Goal: Task Accomplishment & Management: Complete application form

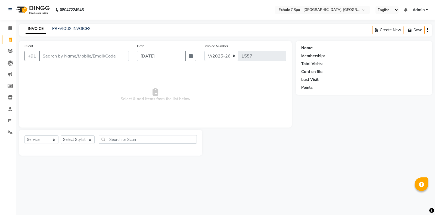
select select "4480"
select select "service"
click at [65, 27] on link "PREVIOUS INVOICES" at bounding box center [71, 28] width 38 height 5
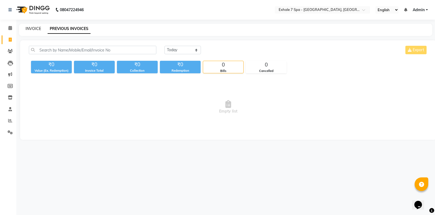
click at [30, 29] on link "INVOICE" at bounding box center [34, 28] width 16 height 5
select select "service"
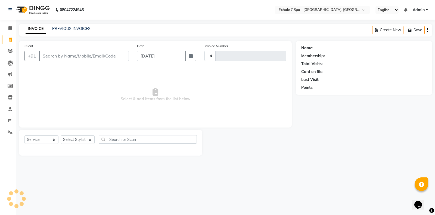
type input "1557"
select select "4480"
click at [52, 61] on div "Client +91" at bounding box center [76, 54] width 113 height 22
click at [58, 58] on input "Client" at bounding box center [84, 56] width 90 height 10
click at [6, 50] on span at bounding box center [10, 51] width 10 height 6
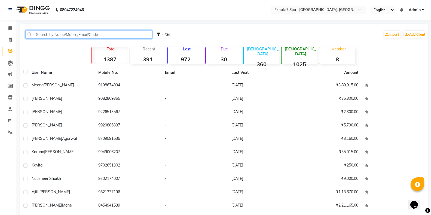
click at [39, 34] on input "text" at bounding box center [88, 34] width 127 height 8
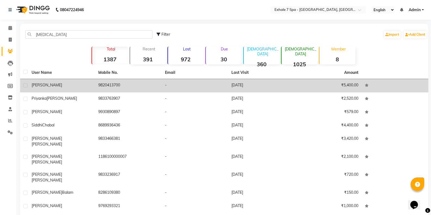
click at [62, 88] on td "[PERSON_NAME]" at bounding box center [61, 85] width 67 height 13
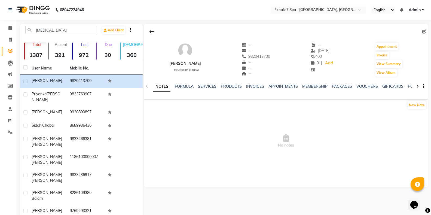
click at [205, 83] on div "SERVICES" at bounding box center [207, 86] width 18 height 6
click at [202, 87] on link "SERVICES" at bounding box center [207, 86] width 18 height 5
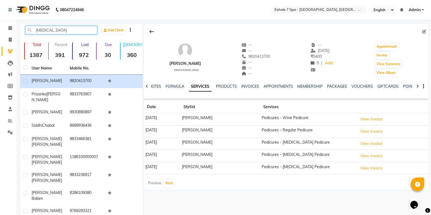
click at [66, 32] on input "[MEDICAL_DATA]" at bounding box center [61, 30] width 72 height 8
type input "b"
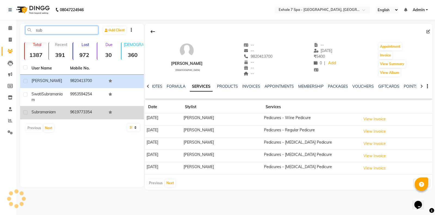
type input "sub"
click at [57, 115] on div "Subramaniam" at bounding box center [48, 112] width 32 height 6
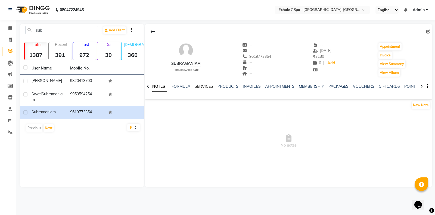
click at [209, 84] on link "SERVICES" at bounding box center [204, 86] width 18 height 5
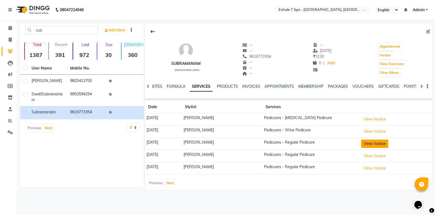
click at [375, 145] on button "View Invoice" at bounding box center [374, 143] width 27 height 8
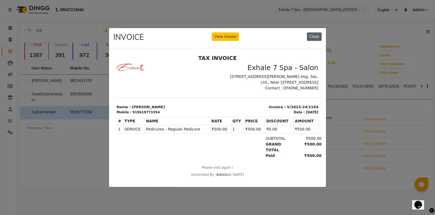
click at [319, 32] on button "Close" at bounding box center [314, 36] width 15 height 8
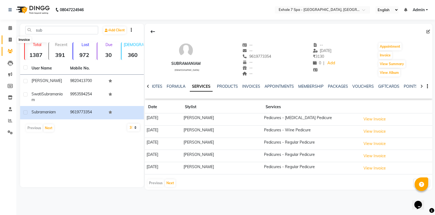
click at [9, 40] on icon at bounding box center [10, 40] width 3 height 4
select select "service"
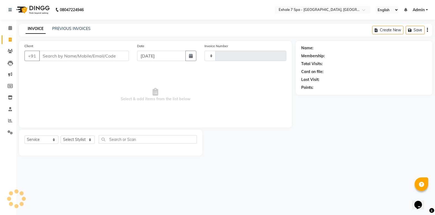
type input "1557"
select select "4480"
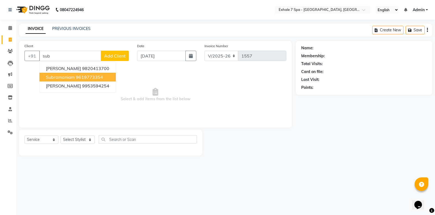
click at [72, 76] on span "Subramaniam" at bounding box center [60, 76] width 29 height 5
type input "9619773354"
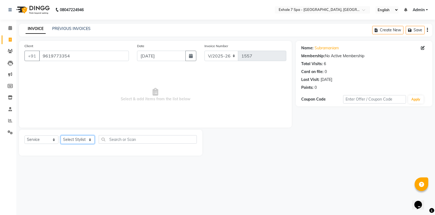
click at [66, 137] on select "Select Stylist [PERSON_NAME] [PERSON_NAME] Faraheem [PERSON_NAME] [PERSON_NAME]…" at bounding box center [78, 139] width 34 height 8
select select "64938"
click at [61, 135] on select "Select Stylist [PERSON_NAME] [PERSON_NAME] Faraheem [PERSON_NAME] [PERSON_NAME]…" at bounding box center [78, 139] width 34 height 8
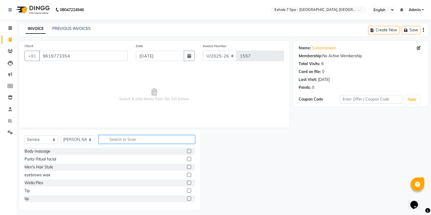
click at [131, 137] on input "text" at bounding box center [147, 139] width 96 height 8
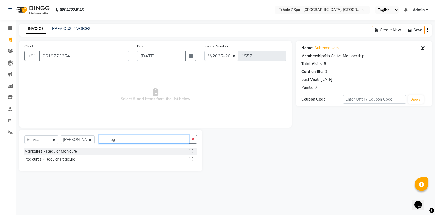
type input "reg"
click at [189, 160] on div at bounding box center [191, 160] width 4 height 6
drag, startPoint x: 190, startPoint y: 160, endPoint x: 169, endPoint y: 164, distance: 21.6
click at [191, 160] on label at bounding box center [191, 159] width 4 height 4
click at [191, 160] on input "checkbox" at bounding box center [191, 159] width 4 height 4
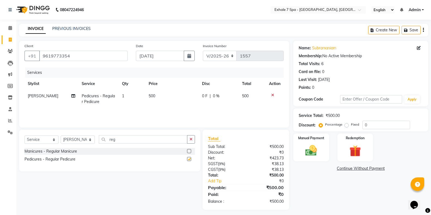
checkbox input "false"
drag, startPoint x: 0, startPoint y: 159, endPoint x: 435, endPoint y: 47, distance: 449.0
click at [72, 66] on app-home "08047224946 Select Location × Exhale 7 Spa - Salon, Goregaon English ENGLISH Es…" at bounding box center [215, 109] width 431 height 218
click at [418, 48] on icon at bounding box center [418, 48] width 4 height 4
select select "[DEMOGRAPHIC_DATA]"
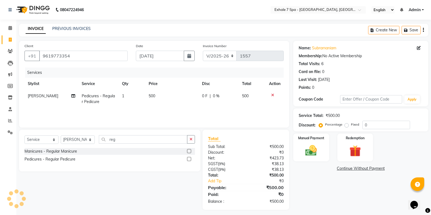
select select
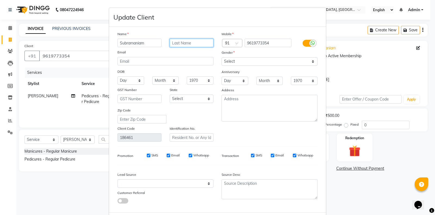
click at [175, 42] on input "text" at bounding box center [192, 43] width 44 height 8
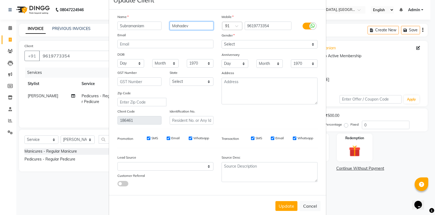
scroll to position [27, 0]
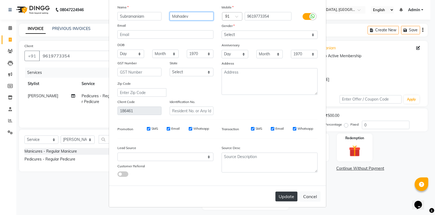
type input "Mahadev"
click at [285, 196] on button "Update" at bounding box center [287, 196] width 22 height 10
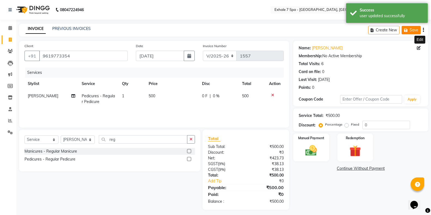
click at [410, 29] on button "Save" at bounding box center [410, 30] width 19 height 8
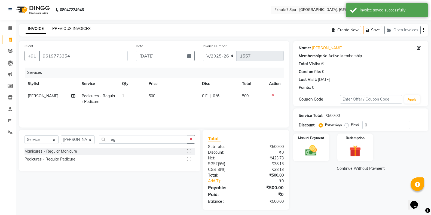
click at [62, 28] on link "PREVIOUS INVOICES" at bounding box center [71, 28] width 38 height 5
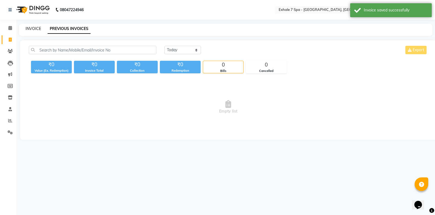
click at [34, 28] on link "INVOICE" at bounding box center [34, 28] width 16 height 5
select select "service"
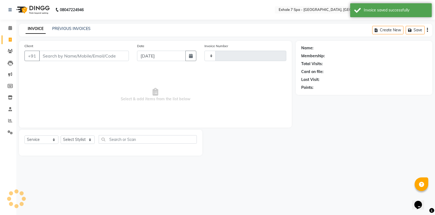
type input "1557"
select select "4480"
